Goal: Transaction & Acquisition: Obtain resource

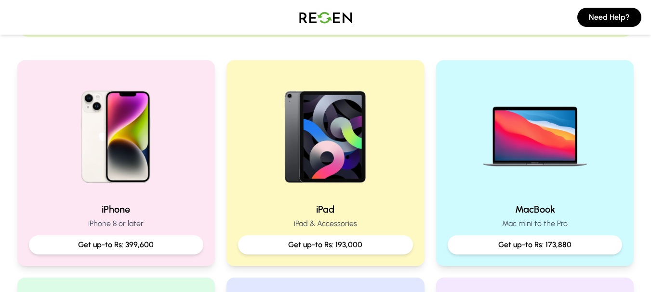
scroll to position [187, 0]
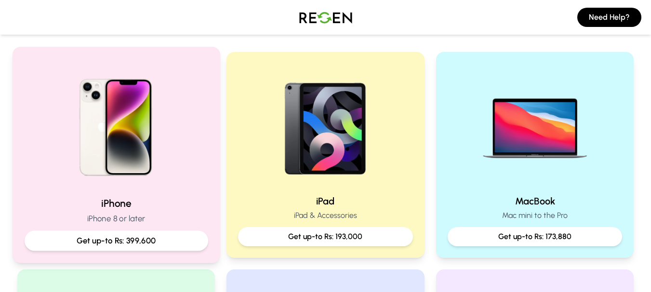
click at [146, 232] on div "Get up-to Rs: 399,600" at bounding box center [116, 241] width 184 height 20
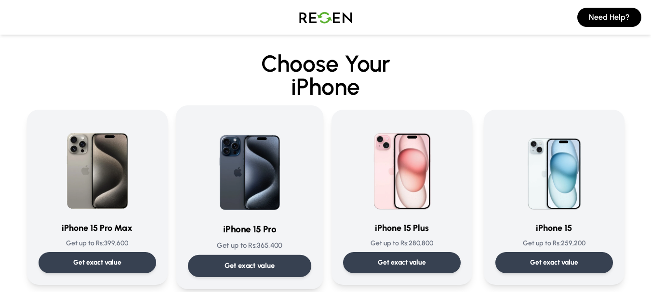
click at [256, 210] on img at bounding box center [249, 166] width 97 height 97
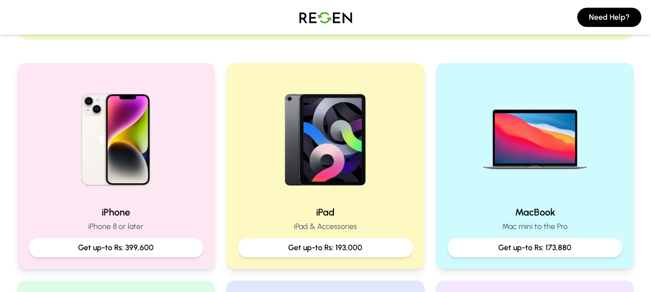
scroll to position [203, 0]
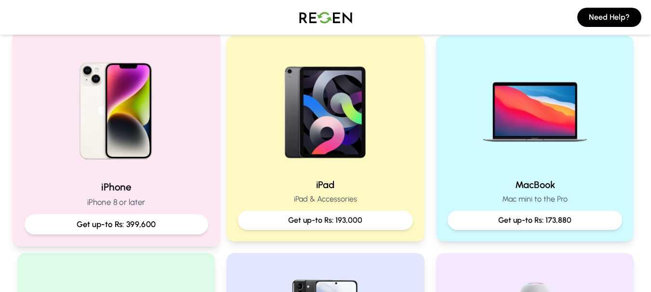
click at [155, 222] on p "Get up-to Rs: 399,600" at bounding box center [115, 225] width 167 height 12
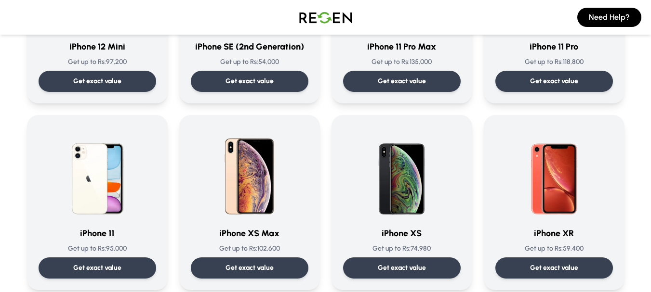
scroll to position [957, 0]
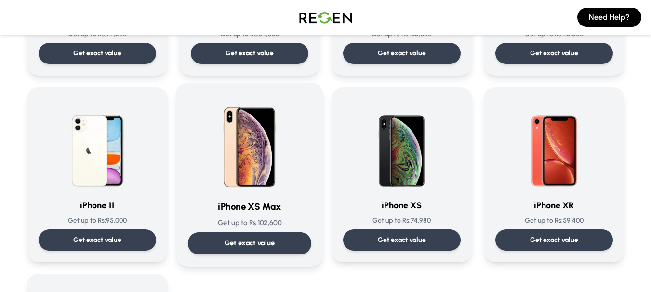
click at [249, 250] on div "Get exact value" at bounding box center [248, 244] width 123 height 22
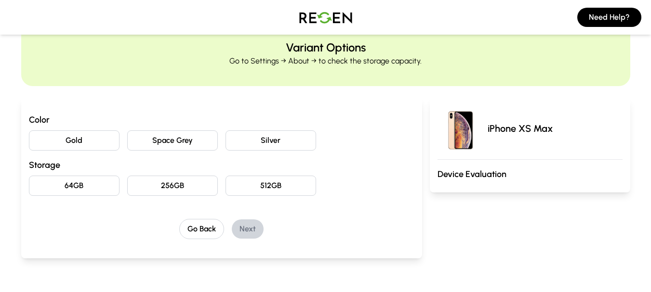
scroll to position [37, 0]
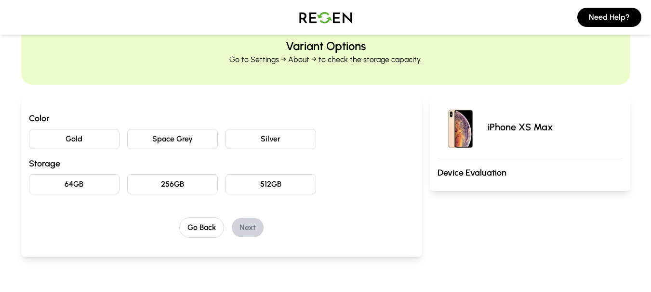
click at [255, 137] on button "Silver" at bounding box center [271, 139] width 91 height 20
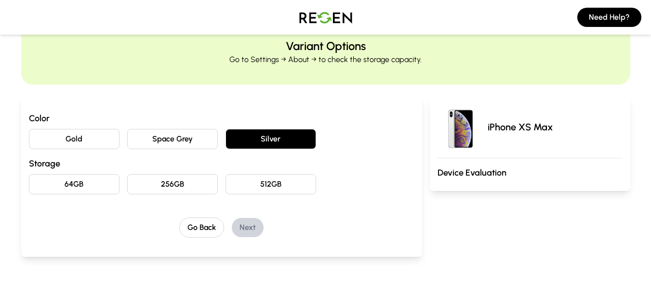
click at [168, 185] on button "256GB" at bounding box center [172, 184] width 91 height 20
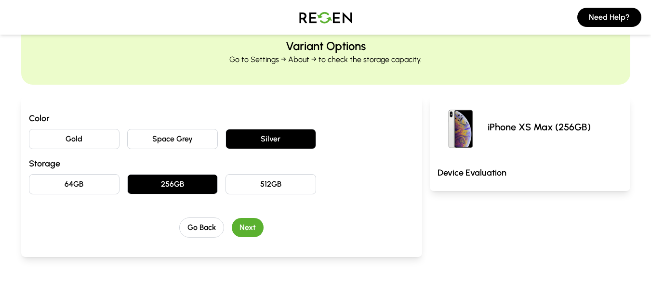
click at [249, 223] on button "Next" at bounding box center [248, 227] width 32 height 19
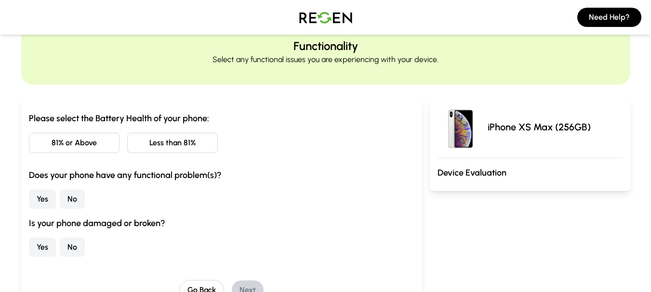
scroll to position [0, 0]
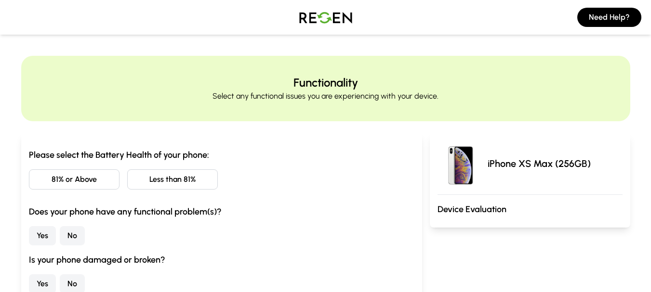
click at [189, 185] on button "Less than 81%" at bounding box center [172, 180] width 91 height 20
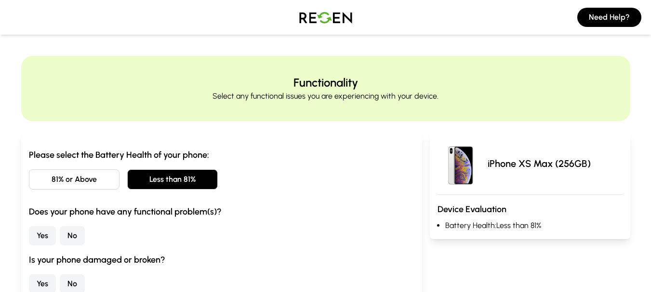
click at [37, 232] on button "Yes" at bounding box center [42, 235] width 27 height 19
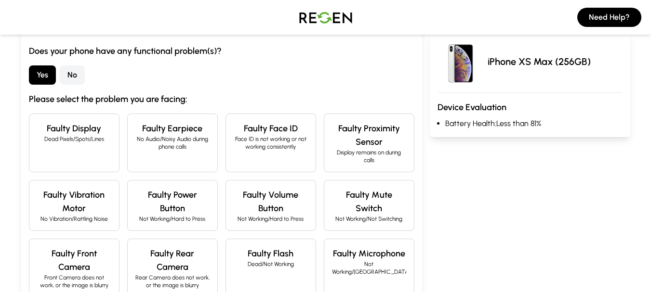
scroll to position [137, 0]
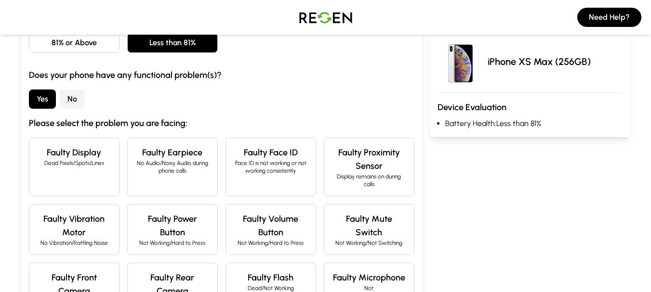
click at [69, 98] on button "No" at bounding box center [72, 99] width 25 height 19
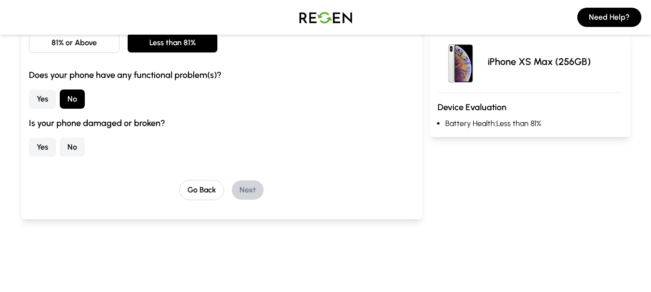
click at [72, 146] on button "No" at bounding box center [72, 147] width 25 height 19
click at [255, 190] on button "Next" at bounding box center [248, 190] width 32 height 19
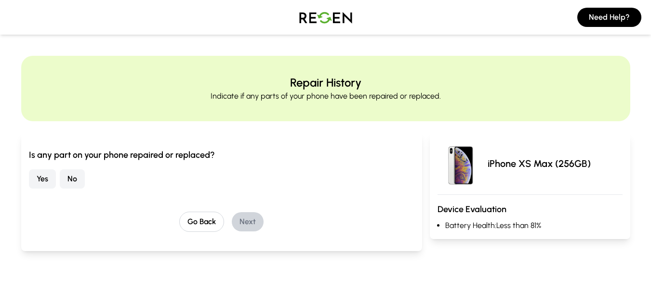
click at [36, 171] on button "Yes" at bounding box center [42, 179] width 27 height 19
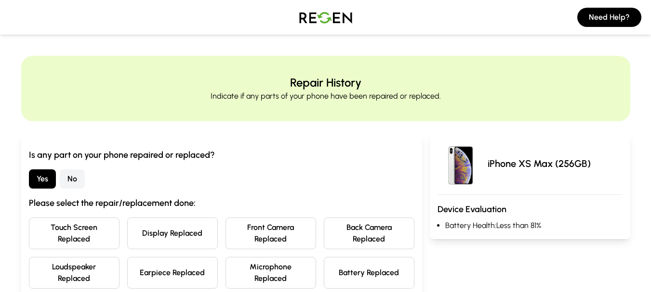
click at [110, 226] on button "Touch Screen Replaced" at bounding box center [74, 234] width 91 height 32
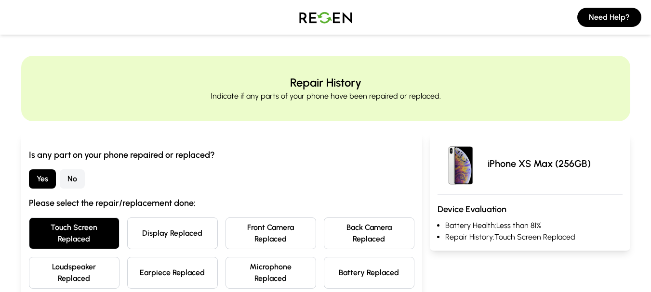
click at [176, 221] on button "Display Replaced" at bounding box center [172, 234] width 91 height 32
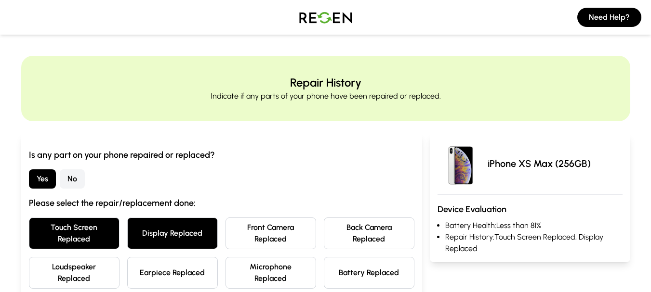
click at [381, 278] on button "Battery Replaced" at bounding box center [369, 273] width 91 height 32
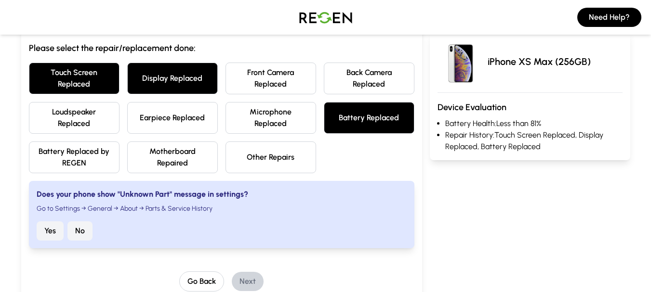
scroll to position [210, 0]
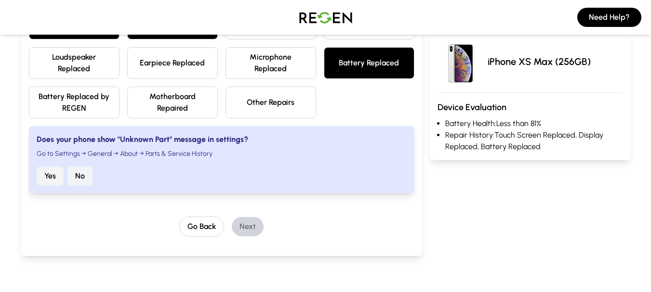
click at [89, 176] on button "No" at bounding box center [79, 176] width 25 height 19
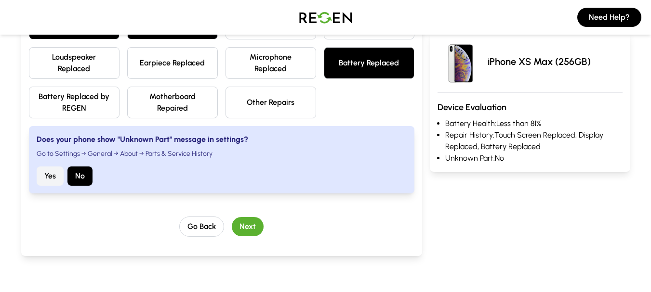
click at [235, 224] on button "Next" at bounding box center [248, 226] width 32 height 19
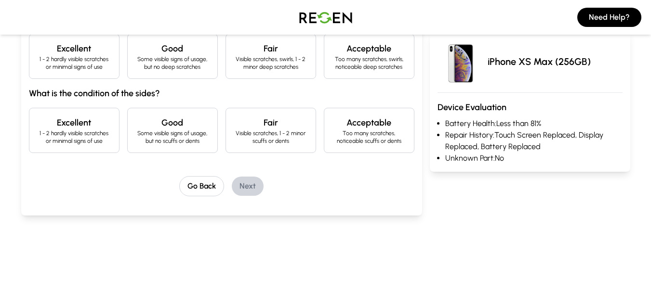
scroll to position [0, 0]
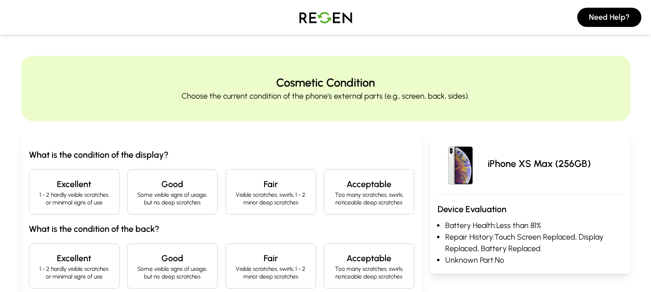
click at [180, 189] on h4 "Good" at bounding box center [172, 184] width 74 height 13
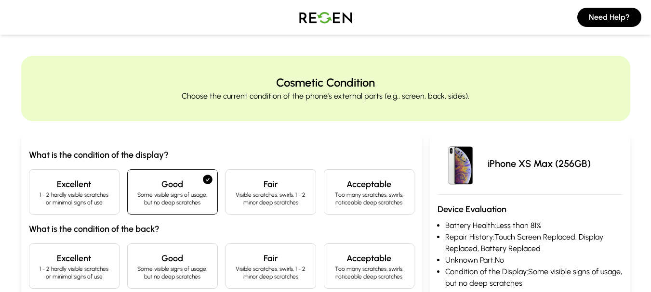
click at [180, 244] on div "Good Some visible signs of usage, but no deep scratches" at bounding box center [172, 266] width 91 height 45
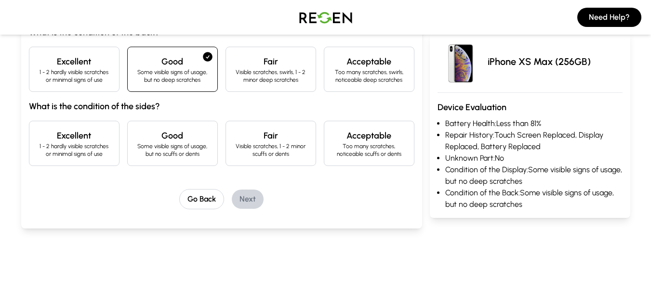
scroll to position [244, 0]
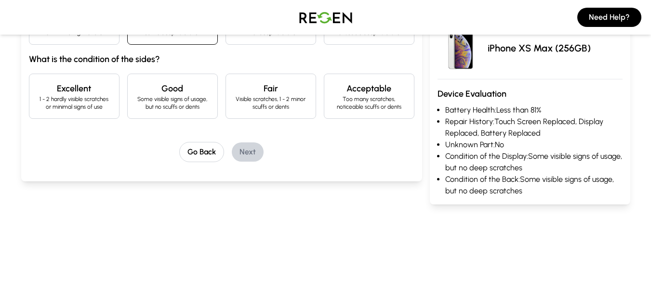
click at [205, 99] on p "Some visible signs of usage, but no scuffs or dents" at bounding box center [172, 102] width 74 height 15
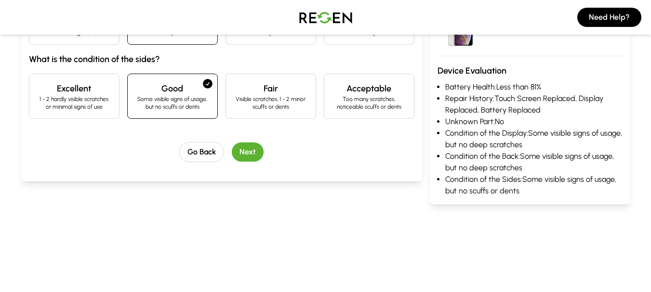
click at [245, 146] on button "Next" at bounding box center [248, 152] width 32 height 19
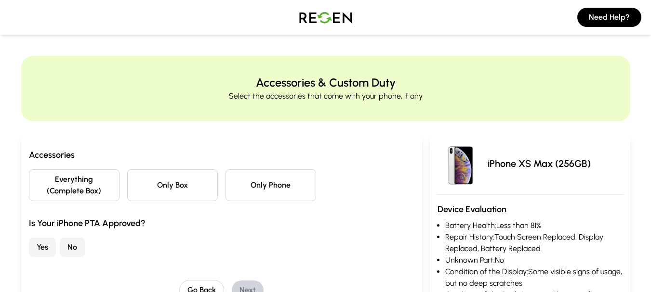
click at [242, 183] on button "Only Phone" at bounding box center [271, 186] width 91 height 32
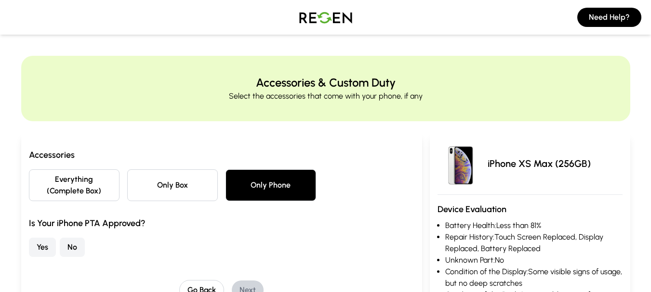
click at [45, 250] on button "Yes" at bounding box center [42, 247] width 27 height 19
click at [238, 283] on button "Next" at bounding box center [248, 290] width 32 height 19
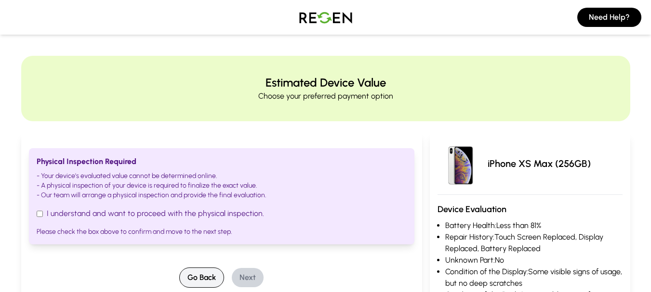
click at [197, 276] on button "Go Back" at bounding box center [201, 278] width 45 height 20
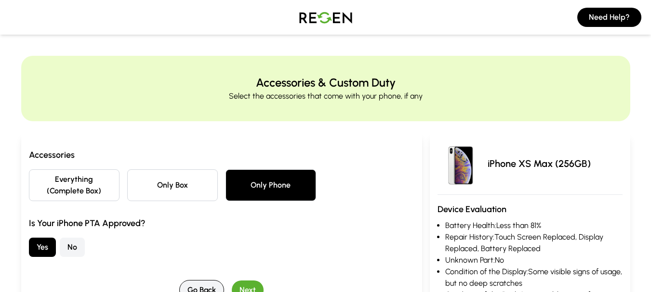
click at [196, 285] on button "Go Back" at bounding box center [201, 290] width 45 height 20
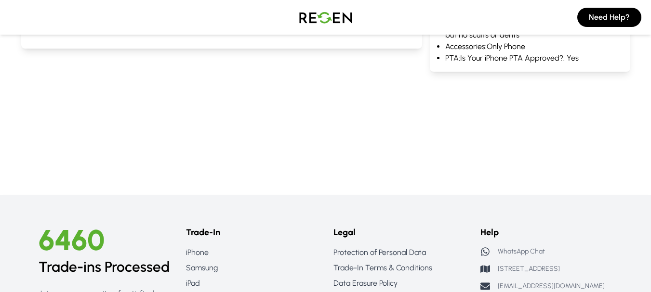
scroll to position [297, 0]
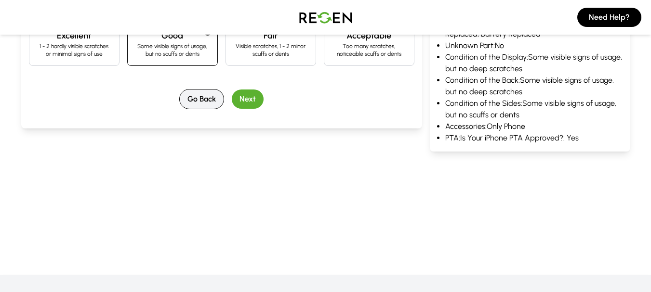
click at [198, 95] on button "Go Back" at bounding box center [201, 99] width 45 height 20
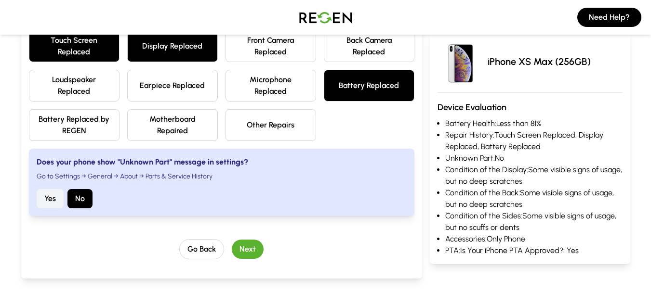
scroll to position [189, 0]
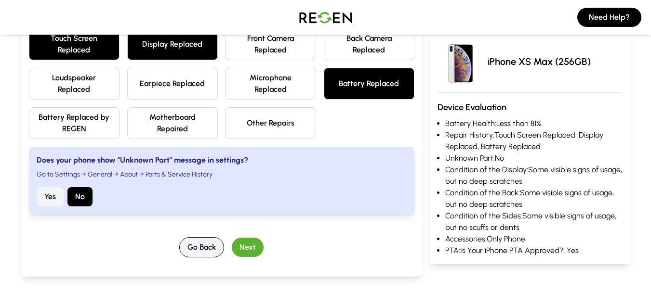
click at [188, 246] on button "Go Back" at bounding box center [201, 248] width 45 height 20
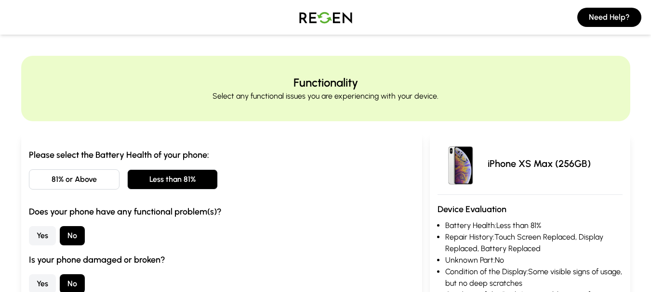
scroll to position [217, 0]
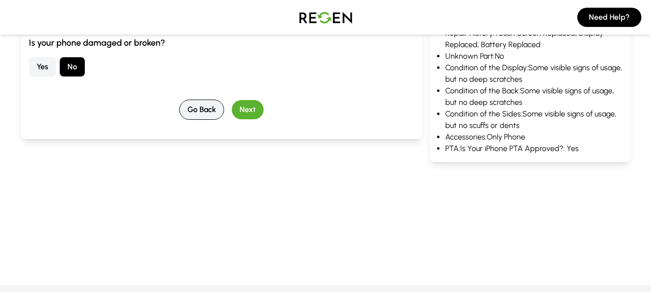
click at [208, 109] on button "Go Back" at bounding box center [201, 110] width 45 height 20
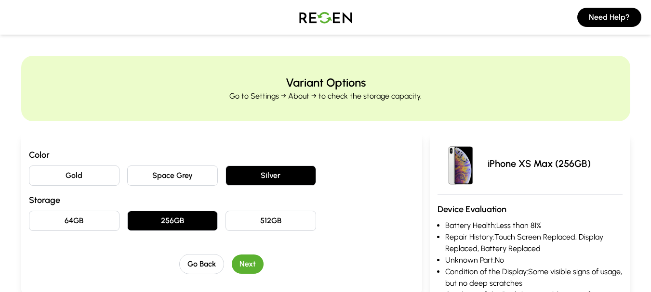
click at [90, 173] on button "Gold" at bounding box center [74, 176] width 91 height 20
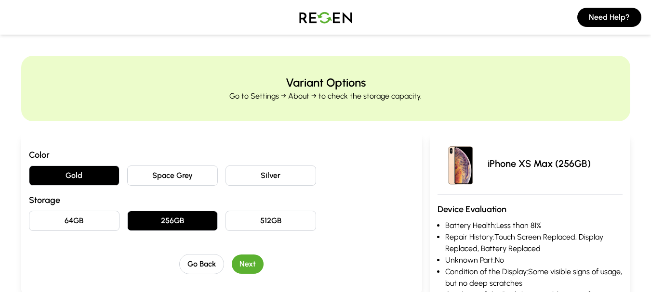
click at [143, 179] on button "Space Grey" at bounding box center [172, 176] width 91 height 20
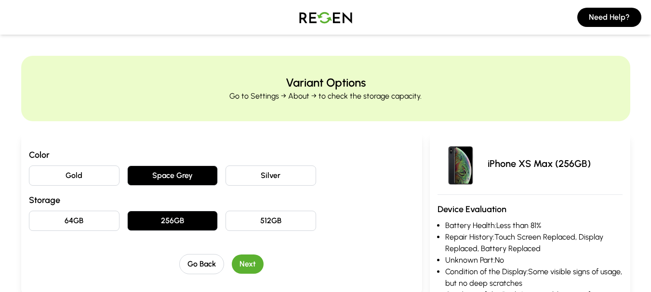
click at [90, 217] on button "64GB" at bounding box center [74, 221] width 91 height 20
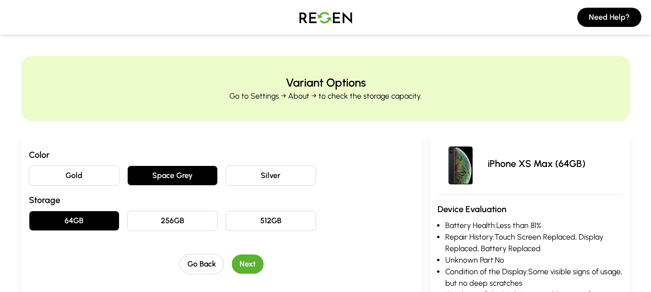
click at [253, 267] on button "Next" at bounding box center [248, 264] width 32 height 19
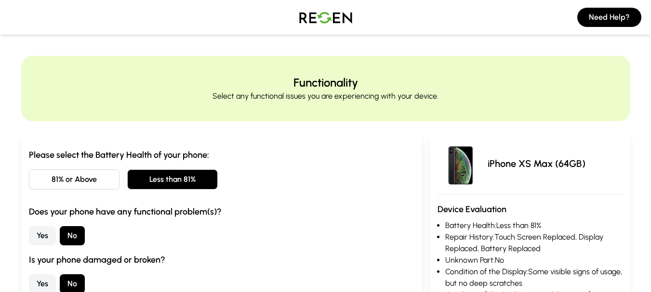
click at [102, 184] on button "81% or Above" at bounding box center [74, 180] width 91 height 20
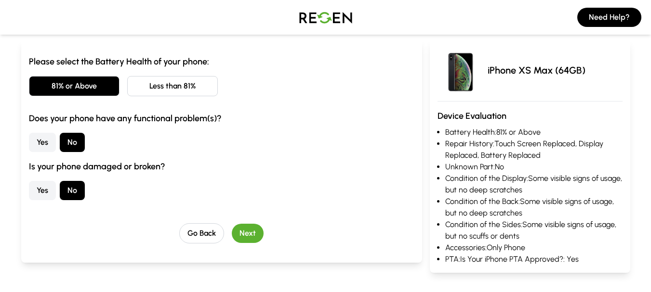
scroll to position [112, 0]
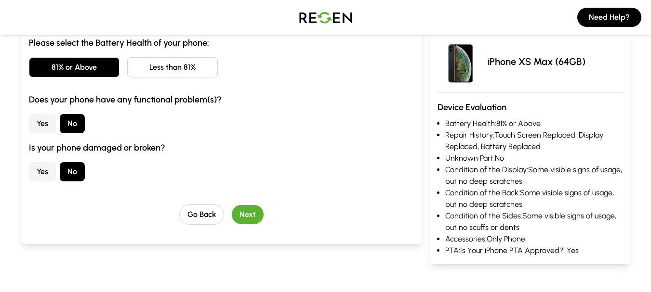
click at [247, 215] on button "Next" at bounding box center [248, 214] width 32 height 19
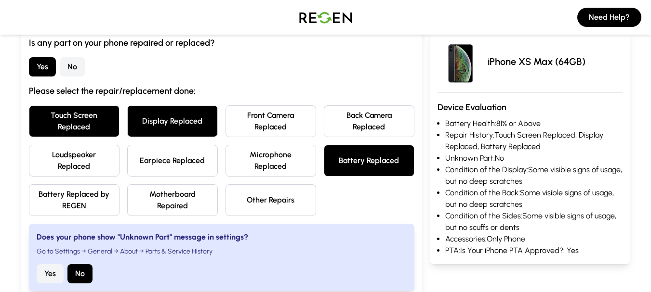
scroll to position [0, 0]
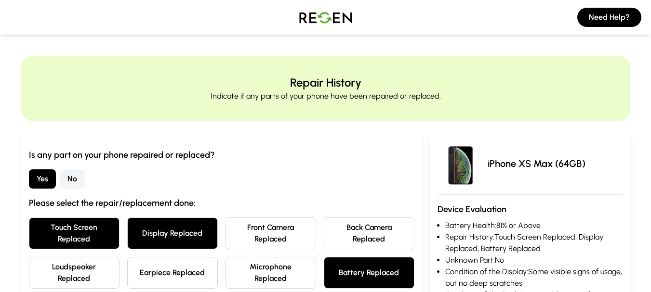
click at [81, 177] on button "No" at bounding box center [72, 179] width 25 height 19
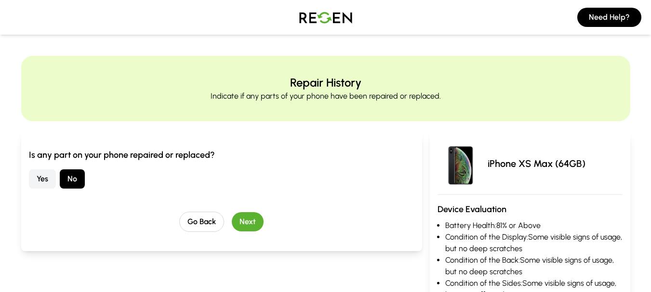
click at [242, 230] on button "Next" at bounding box center [248, 221] width 32 height 19
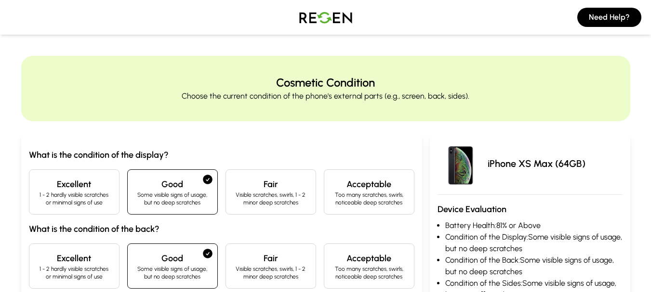
click at [71, 181] on h4 "Excellent" at bounding box center [74, 184] width 74 height 13
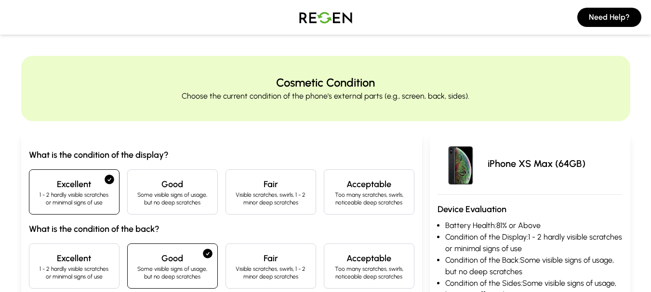
click at [94, 271] on p "1 - 2 hardly visible scratches or minimal signs of use" at bounding box center [74, 273] width 74 height 15
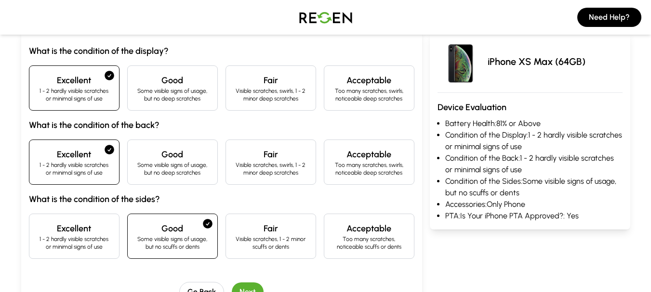
scroll to position [132, 0]
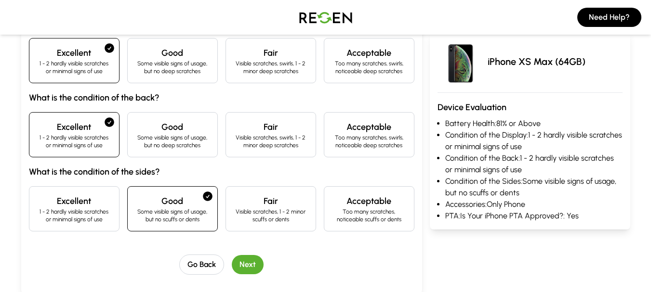
click at [114, 200] on div "Excellent 1 - 2 hardly visible scratches or minimal signs of use" at bounding box center [74, 208] width 91 height 45
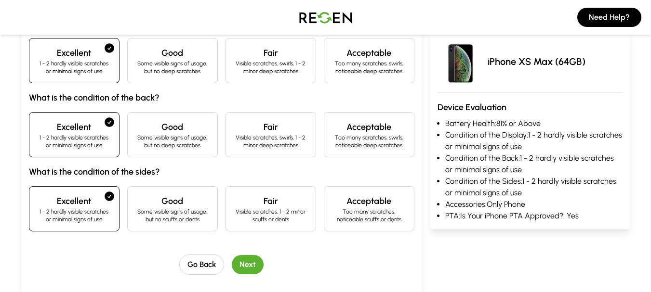
click at [256, 266] on button "Next" at bounding box center [248, 264] width 32 height 19
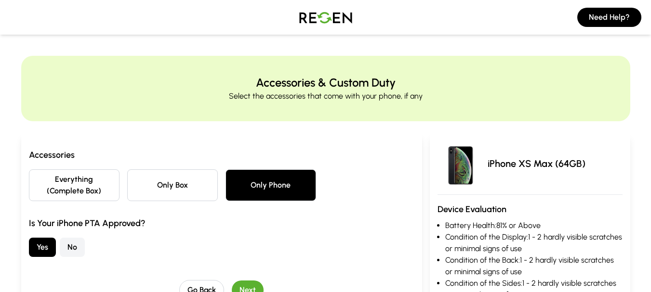
click at [247, 287] on button "Next" at bounding box center [248, 290] width 32 height 19
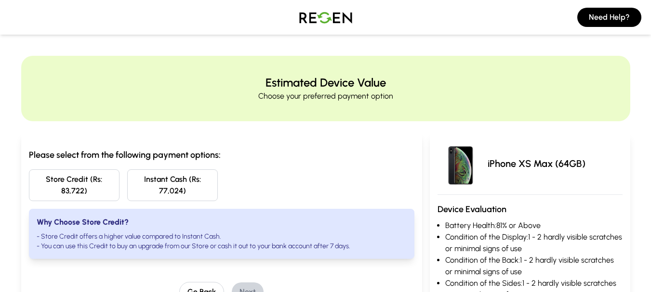
drag, startPoint x: 59, startPoint y: 194, endPoint x: 128, endPoint y: 216, distance: 73.0
click at [128, 216] on div "Please select from the following payment options: Store Credit (Rs: 83,722) Ins…" at bounding box center [221, 203] width 385 height 111
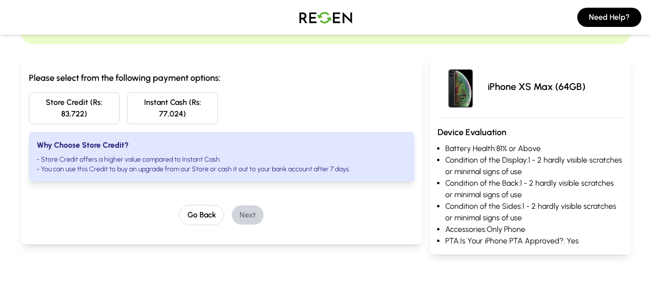
scroll to position [75, 0]
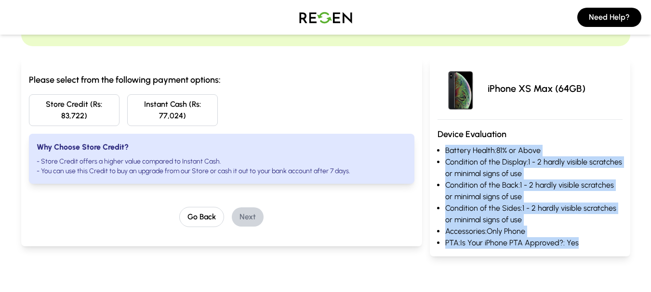
drag, startPoint x: 446, startPoint y: 146, endPoint x: 590, endPoint y: 246, distance: 175.0
click at [590, 246] on ul "Battery Health: 81% or Above Condition of the Display: 1 - 2 hardly visible scr…" at bounding box center [530, 197] width 185 height 104
click at [590, 246] on li "PTA: Is Your iPhone PTA Approved?: Yes" at bounding box center [533, 244] width 177 height 12
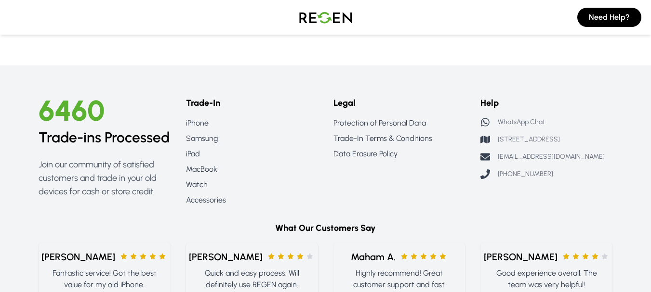
scroll to position [399, 0]
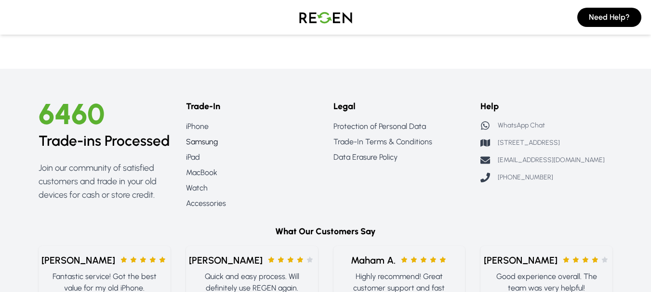
click at [203, 144] on link "Samsung" at bounding box center [252, 142] width 132 height 12
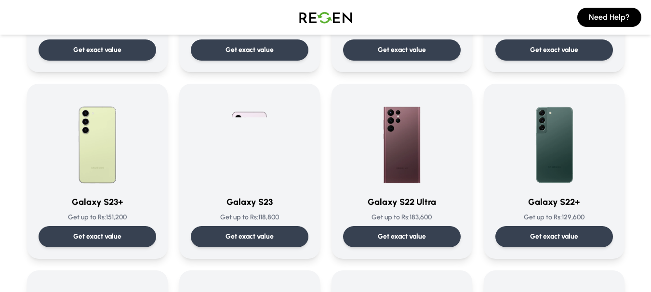
scroll to position [216, 0]
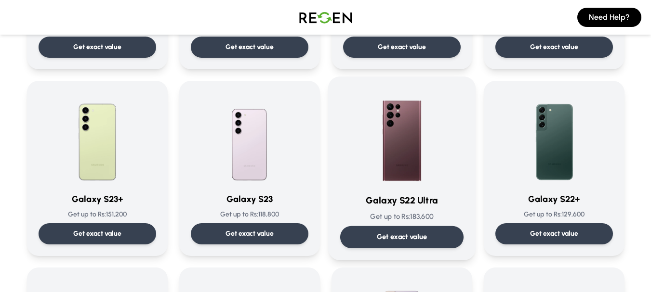
click at [414, 177] on img at bounding box center [401, 137] width 97 height 97
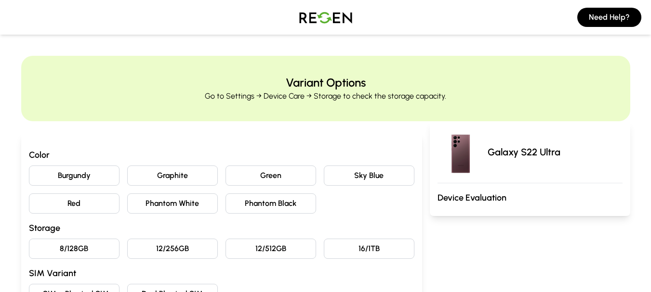
click at [272, 201] on button "Phantom Black" at bounding box center [271, 204] width 91 height 20
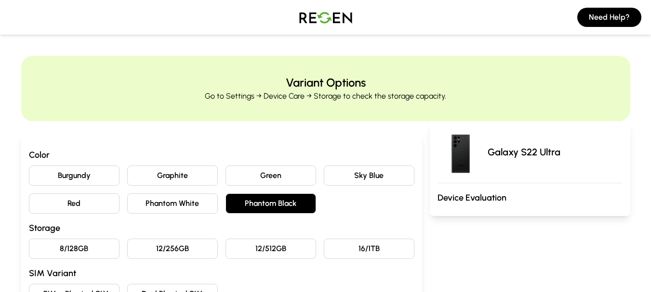
click at [365, 242] on button "16/1TB" at bounding box center [369, 249] width 91 height 20
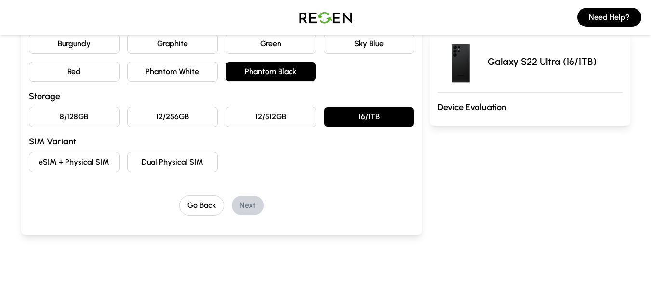
scroll to position [132, 0]
click at [128, 163] on button "Dual Physical SIM" at bounding box center [172, 162] width 91 height 20
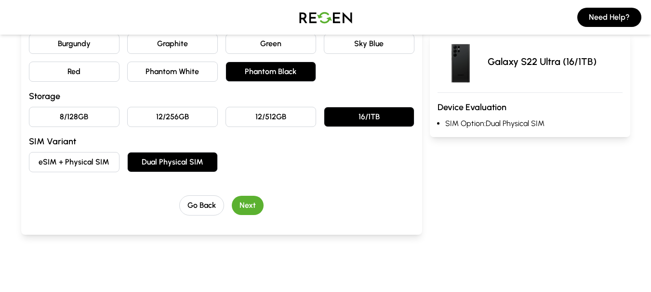
click at [251, 208] on button "Next" at bounding box center [248, 205] width 32 height 19
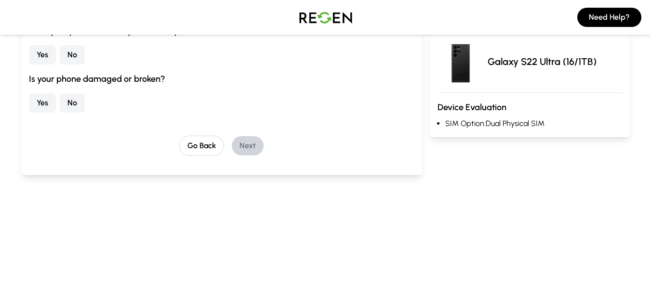
scroll to position [0, 0]
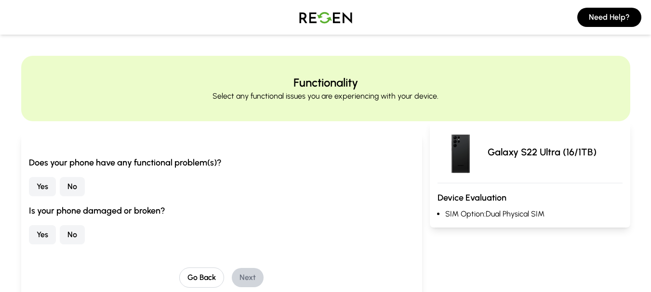
click at [78, 195] on button "No" at bounding box center [72, 186] width 25 height 19
click at [80, 224] on div "Is your phone damaged or broken? Yes No" at bounding box center [221, 224] width 385 height 40
click at [84, 230] on button "No" at bounding box center [72, 235] width 25 height 19
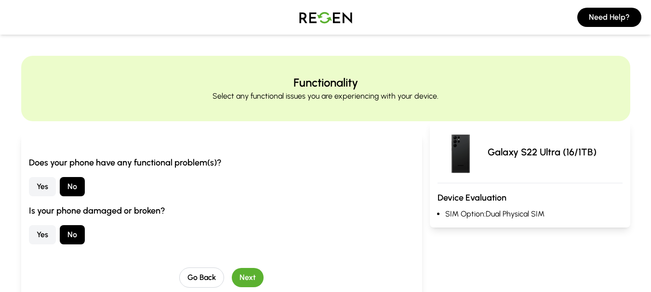
click at [250, 280] on button "Next" at bounding box center [248, 277] width 32 height 19
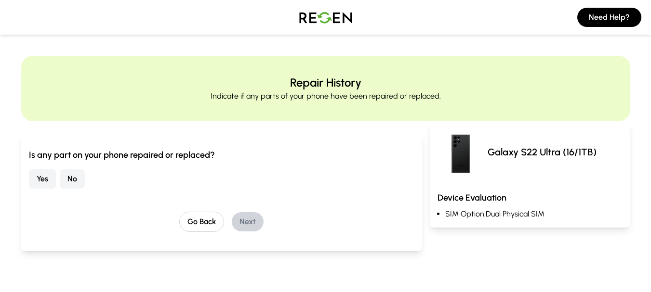
click at [68, 180] on button "No" at bounding box center [72, 179] width 25 height 19
click at [245, 219] on button "Next" at bounding box center [248, 221] width 32 height 19
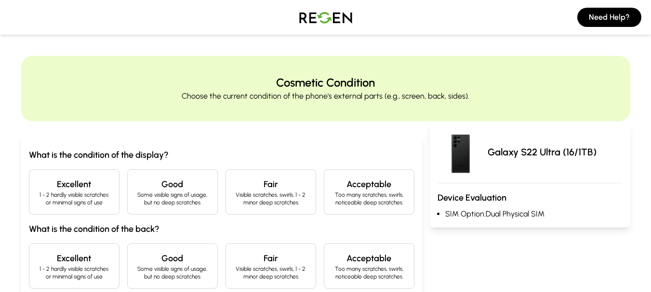
click at [80, 188] on h4 "Excellent" at bounding box center [74, 184] width 74 height 13
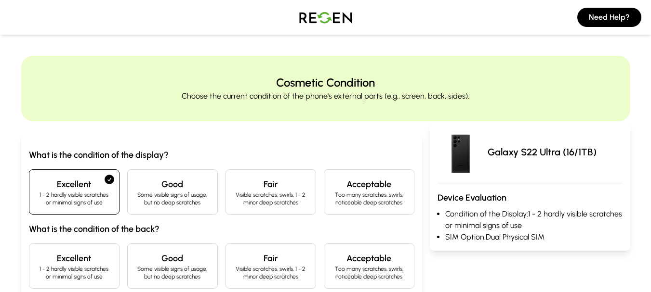
click at [80, 271] on p "1 - 2 hardly visible scratches or minimal signs of use" at bounding box center [74, 273] width 74 height 15
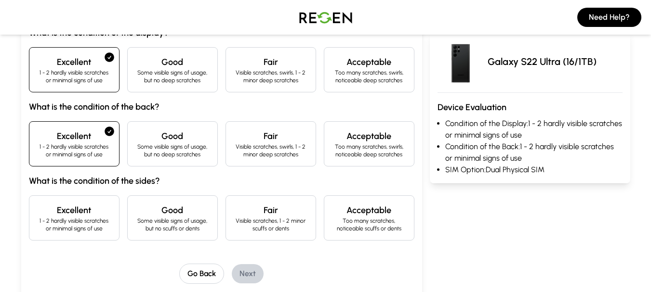
scroll to position [144, 0]
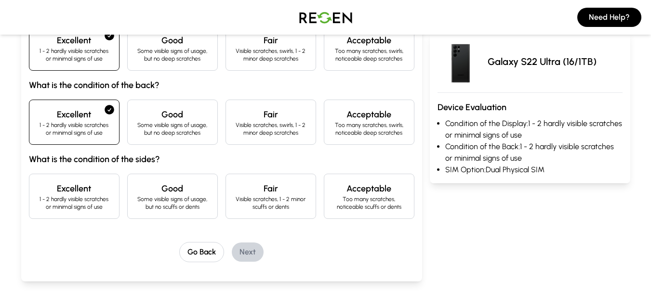
click at [94, 195] on h4 "Excellent" at bounding box center [74, 188] width 74 height 13
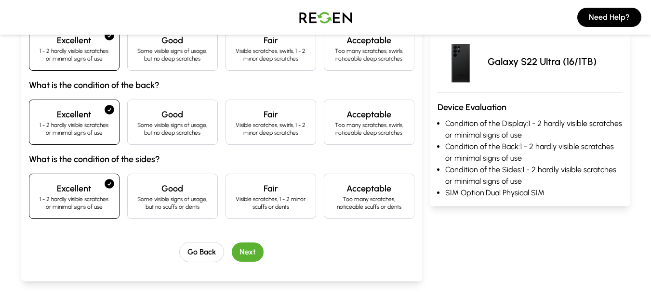
click at [259, 251] on button "Next" at bounding box center [248, 252] width 32 height 19
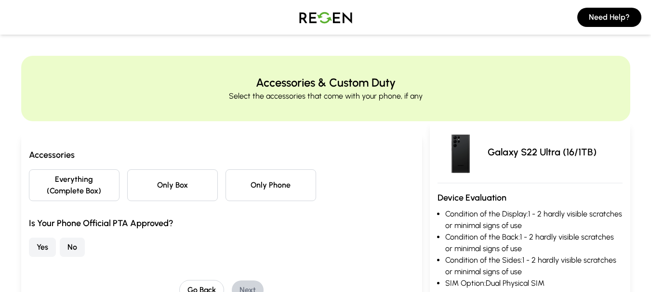
click at [261, 186] on button "Only Phone" at bounding box center [271, 186] width 91 height 32
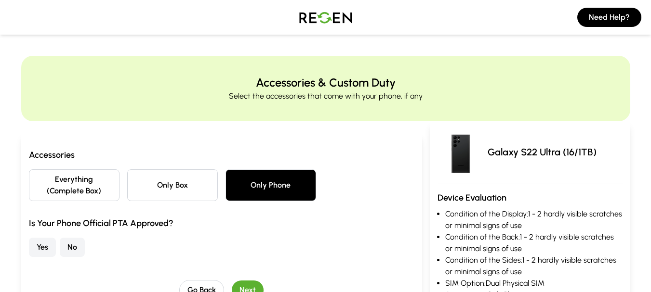
click at [46, 246] on button "Yes" at bounding box center [42, 247] width 27 height 19
click at [253, 290] on button "Next" at bounding box center [248, 290] width 32 height 19
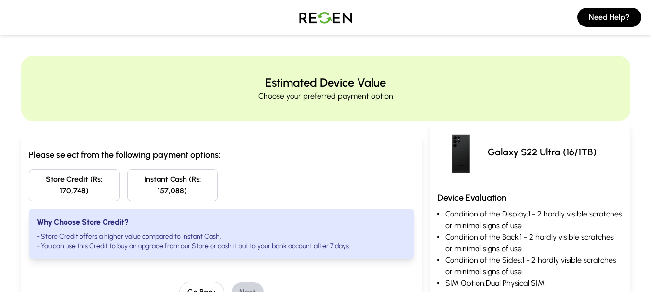
drag, startPoint x: 60, startPoint y: 189, endPoint x: 107, endPoint y: 189, distance: 46.7
click at [107, 189] on button "Store Credit (Rs: 170,748)" at bounding box center [74, 186] width 91 height 32
